Goal: Find specific page/section: Find specific page/section

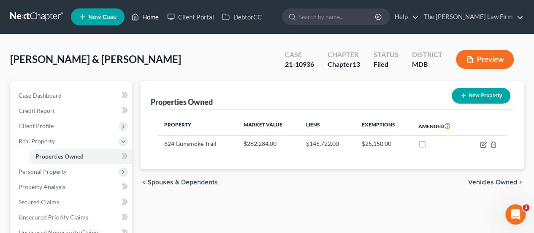
click at [154, 19] on link "Home" at bounding box center [145, 16] width 36 height 15
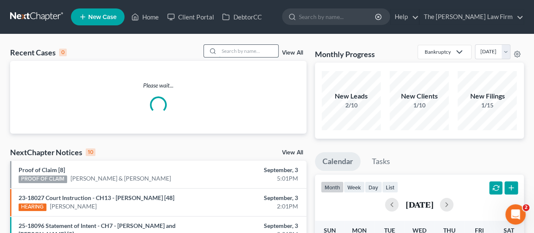
click at [247, 49] on input "search" at bounding box center [248, 51] width 59 height 12
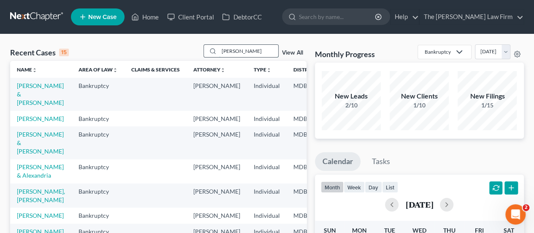
type input "[PERSON_NAME]"
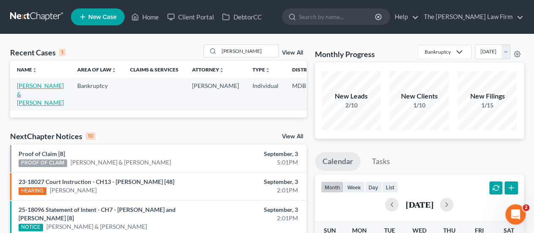
click at [28, 85] on link "[PERSON_NAME] & [PERSON_NAME]" at bounding box center [40, 94] width 47 height 24
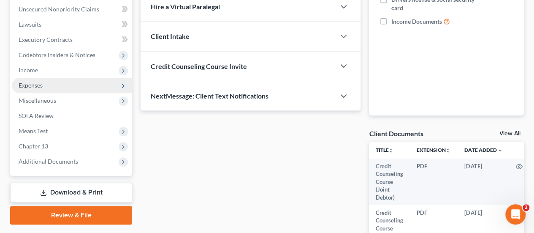
scroll to position [211, 0]
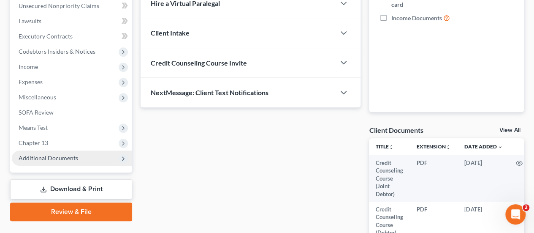
click at [65, 156] on span "Additional Documents" at bounding box center [49, 157] width 60 height 7
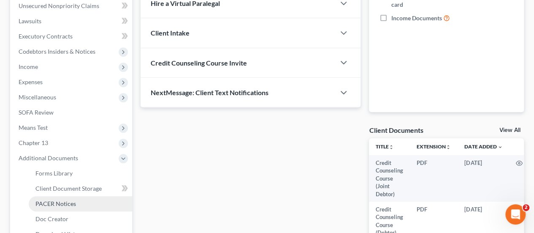
click at [61, 202] on span "PACER Notices" at bounding box center [55, 203] width 41 height 7
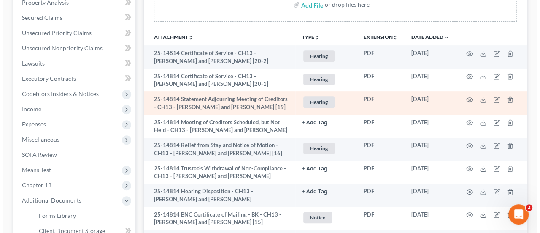
scroll to position [211, 0]
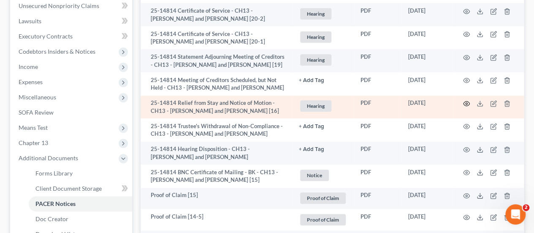
click at [466, 106] on icon "button" at bounding box center [466, 103] width 6 height 5
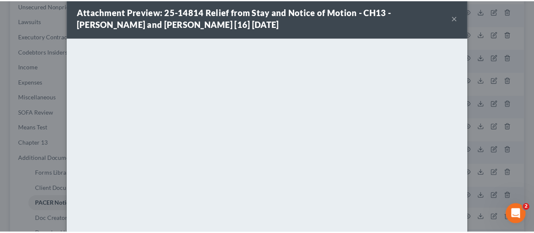
scroll to position [0, 0]
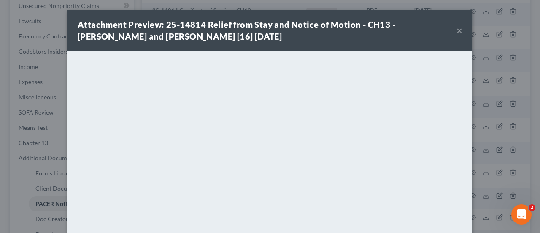
click at [457, 33] on button "×" at bounding box center [460, 30] width 6 height 10
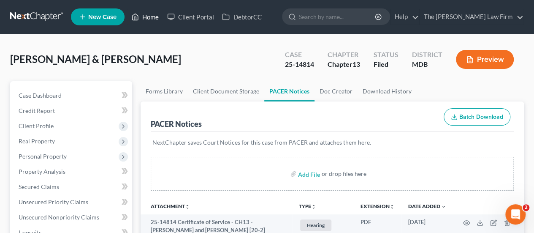
click at [152, 20] on link "Home" at bounding box center [145, 16] width 36 height 15
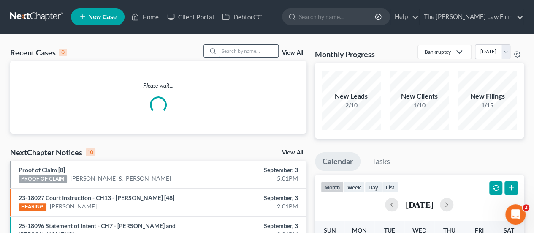
click at [243, 54] on input "search" at bounding box center [248, 51] width 59 height 12
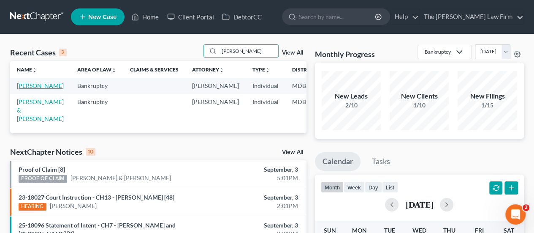
type input "[PERSON_NAME]"
click at [30, 89] on link "[PERSON_NAME]" at bounding box center [40, 85] width 47 height 7
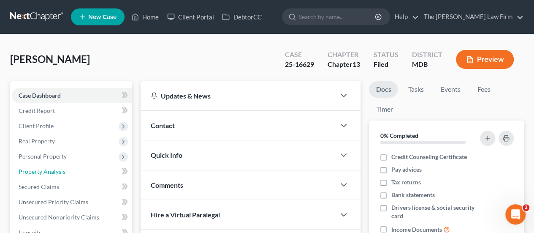
drag, startPoint x: 42, startPoint y: 168, endPoint x: 141, endPoint y: 114, distance: 112.2
click at [41, 168] on span "Property Analysis" at bounding box center [42, 171] width 47 height 7
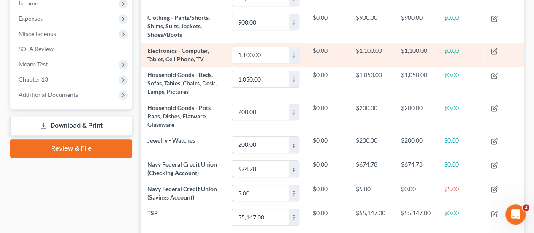
scroll to position [253, 0]
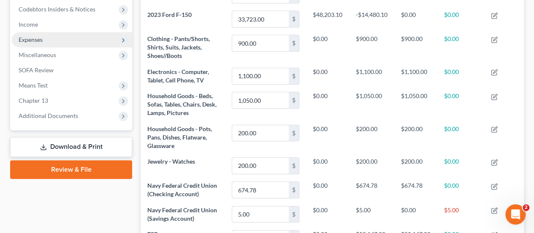
click at [34, 39] on span "Expenses" at bounding box center [31, 39] width 24 height 7
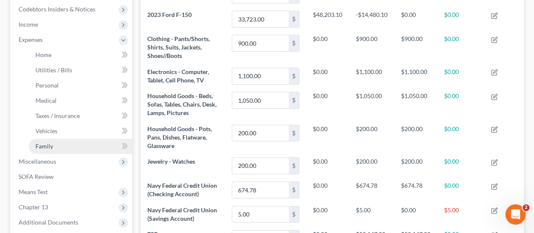
click at [53, 152] on link "Family" at bounding box center [80, 145] width 103 height 15
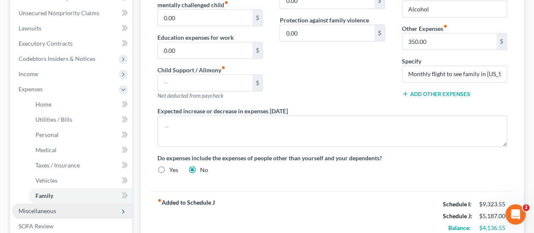
scroll to position [253, 0]
